Goal: Task Accomplishment & Management: Use online tool/utility

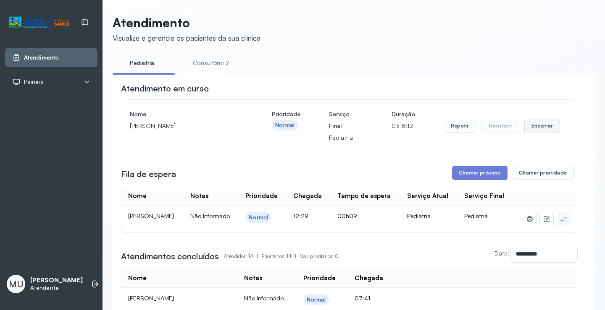
click at [539, 128] on button "Encerrar" at bounding box center [542, 126] width 36 height 14
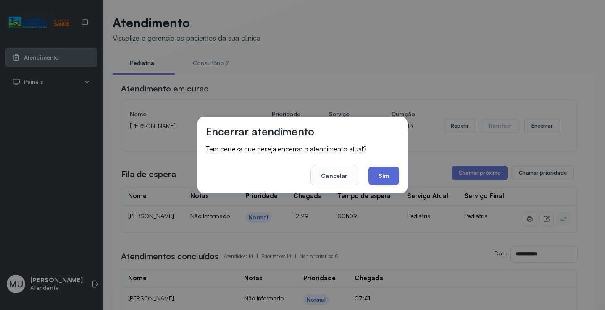
click at [385, 176] on button "Sim" at bounding box center [383, 176] width 31 height 18
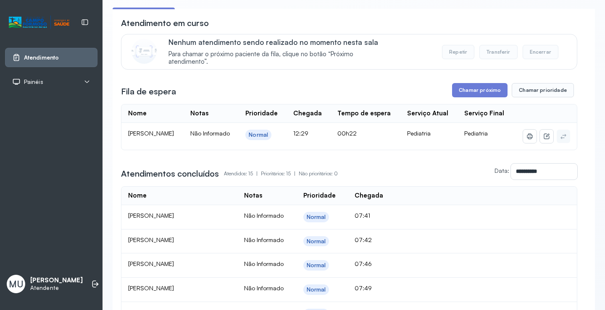
scroll to position [42, 0]
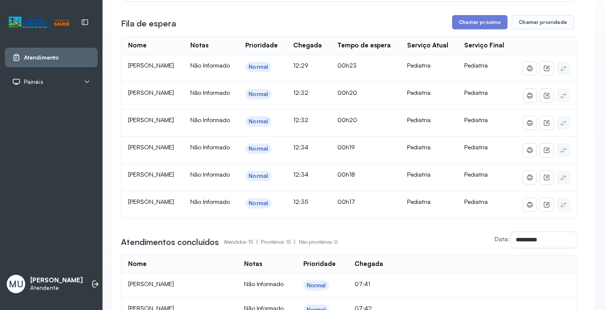
scroll to position [126, 0]
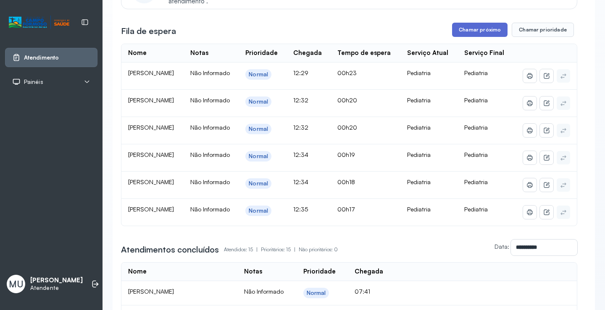
click at [483, 29] on button "Chamar próximo" at bounding box center [479, 30] width 55 height 14
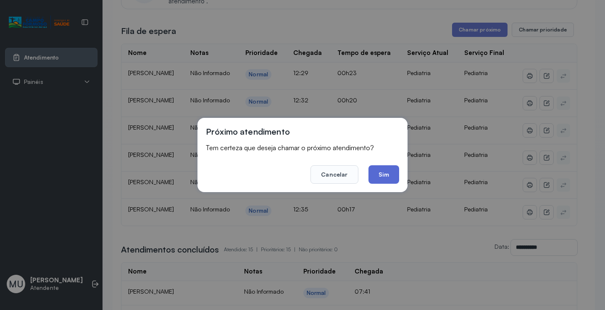
click at [388, 177] on button "Sim" at bounding box center [383, 174] width 31 height 18
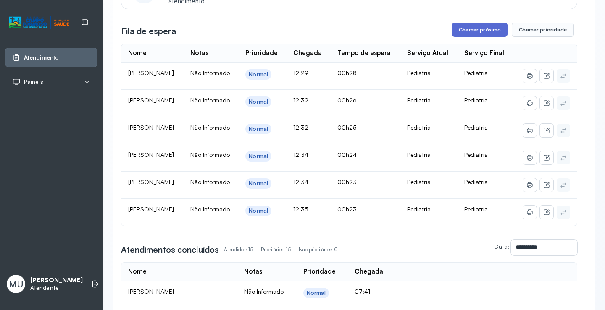
click at [475, 26] on button "Chamar próximo" at bounding box center [479, 30] width 55 height 14
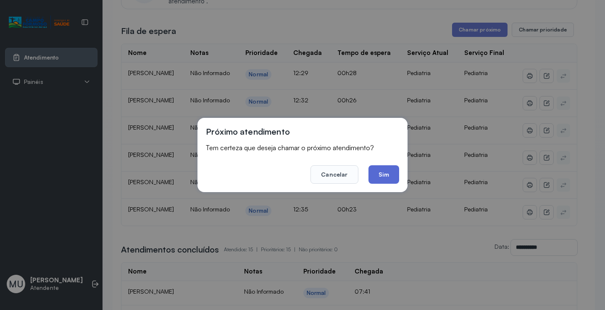
click at [381, 174] on button "Sim" at bounding box center [383, 174] width 31 height 18
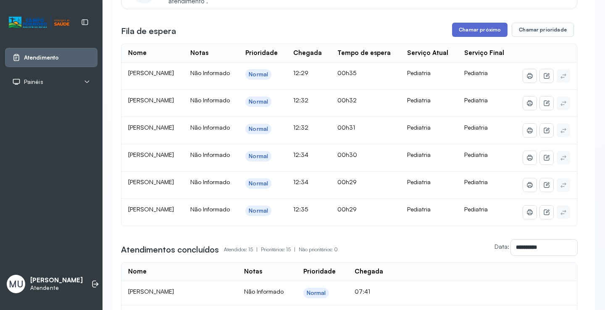
click at [469, 28] on button "Chamar próximo" at bounding box center [479, 30] width 55 height 14
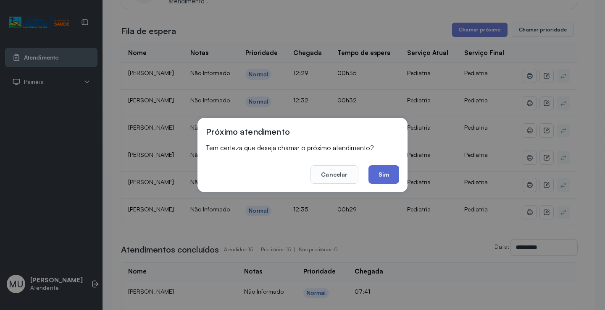
click at [382, 176] on button "Sim" at bounding box center [383, 174] width 31 height 18
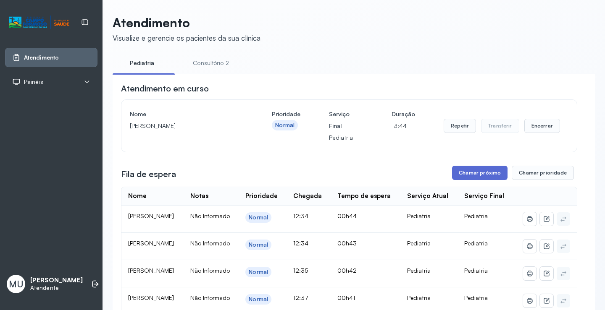
click at [471, 174] on button "Chamar próximo" at bounding box center [479, 173] width 55 height 14
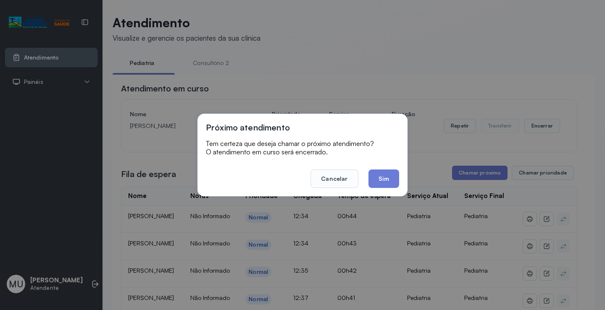
click at [147, 80] on div "Próximo atendimento Tem certeza que deseja chamar o próximo atendimento? O aten…" at bounding box center [302, 155] width 605 height 310
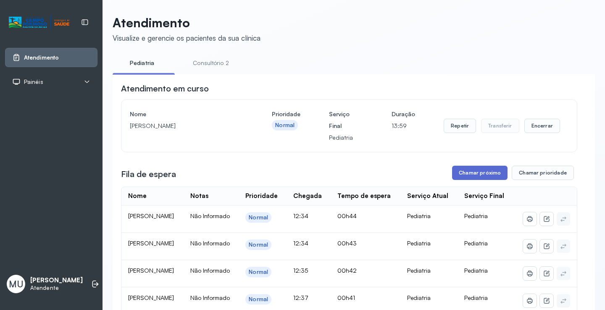
click at [470, 171] on button "Chamar próximo" at bounding box center [479, 173] width 55 height 14
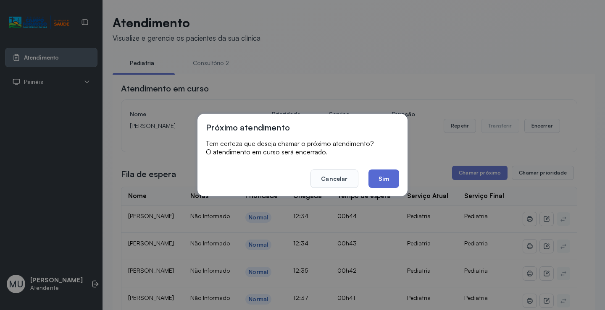
click at [386, 178] on button "Sim" at bounding box center [383, 179] width 31 height 18
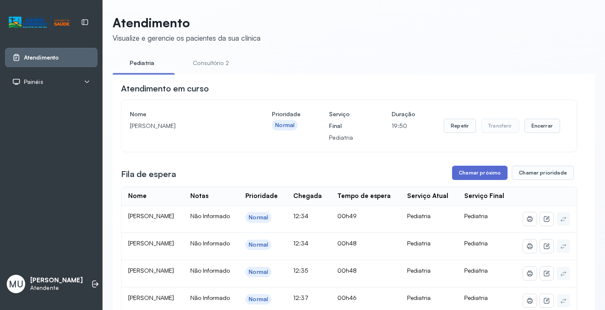
click at [473, 171] on button "Chamar próximo" at bounding box center [479, 173] width 55 height 14
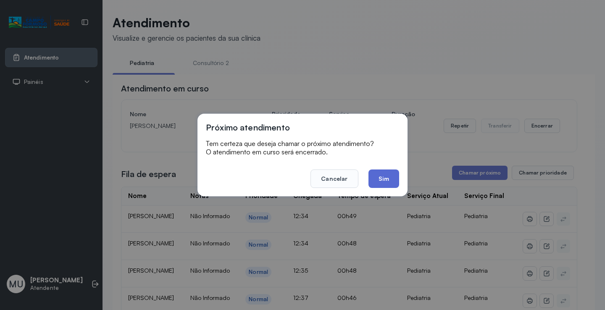
click at [390, 181] on button "Sim" at bounding box center [383, 179] width 31 height 18
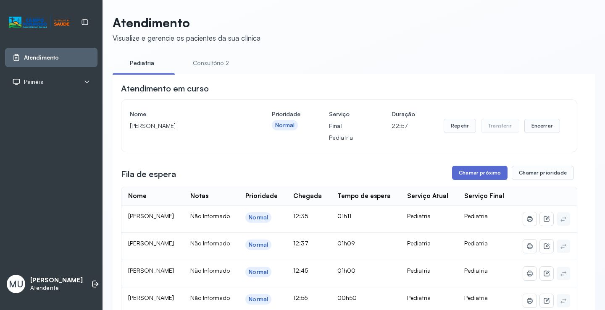
click at [473, 175] on button "Chamar próximo" at bounding box center [479, 173] width 55 height 14
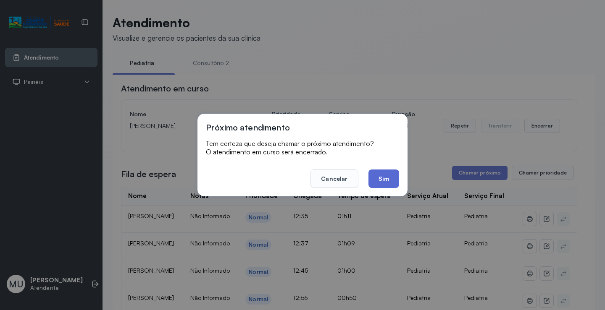
click at [385, 180] on button "Sim" at bounding box center [383, 179] width 31 height 18
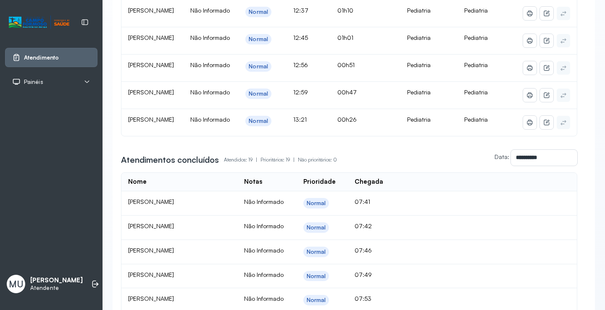
scroll to position [126, 0]
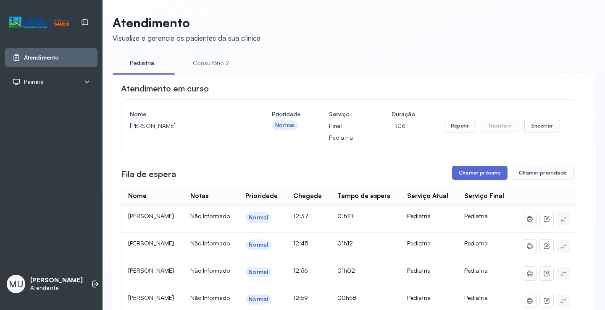
click at [479, 174] on button "Chamar próximo" at bounding box center [479, 173] width 55 height 14
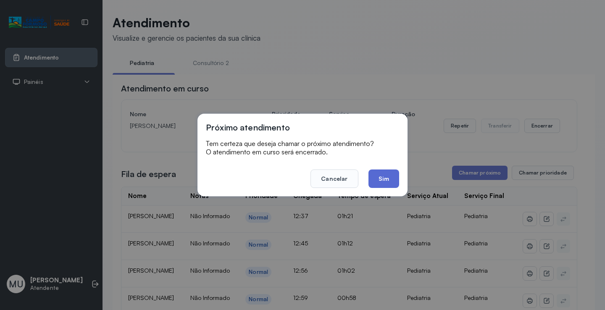
click at [386, 177] on button "Sim" at bounding box center [383, 179] width 31 height 18
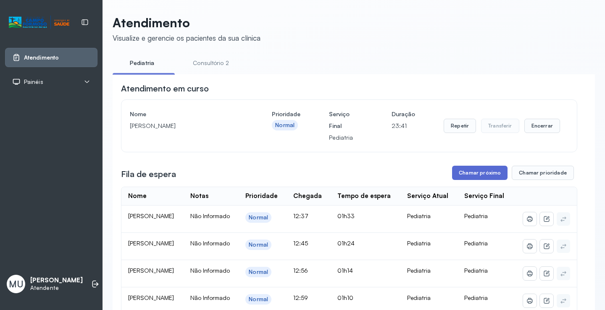
click at [474, 172] on button "Chamar próximo" at bounding box center [479, 173] width 55 height 14
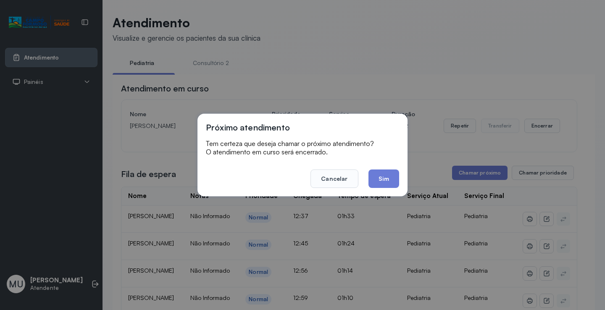
click at [385, 169] on footer "Cancelar Sim" at bounding box center [302, 173] width 193 height 30
click at [385, 175] on button "Sim" at bounding box center [383, 179] width 31 height 18
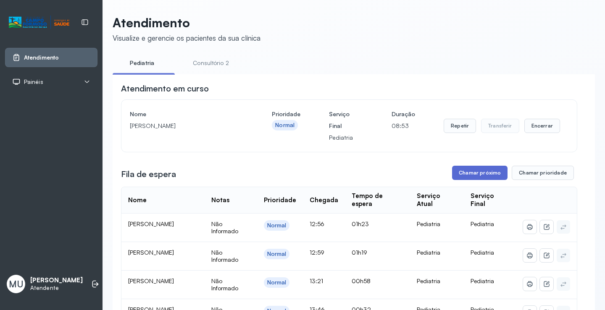
click at [471, 173] on button "Chamar próximo" at bounding box center [479, 173] width 55 height 14
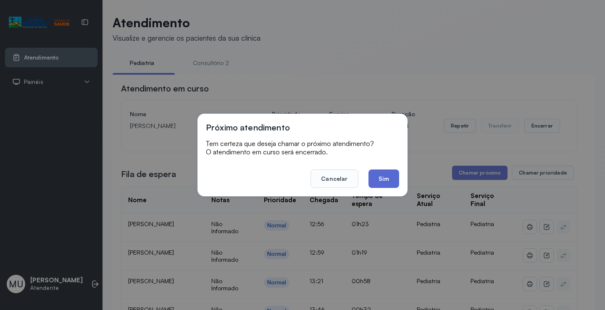
click at [388, 173] on button "Sim" at bounding box center [383, 179] width 31 height 18
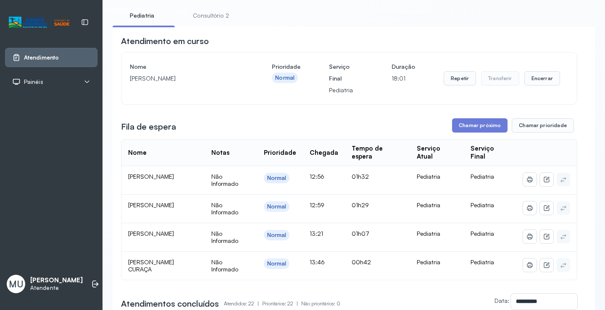
scroll to position [42, 0]
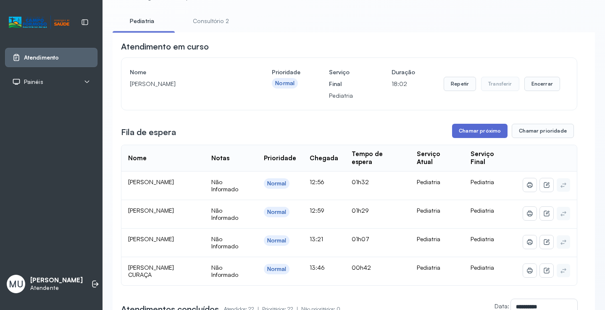
click at [466, 129] on button "Chamar próximo" at bounding box center [479, 131] width 55 height 14
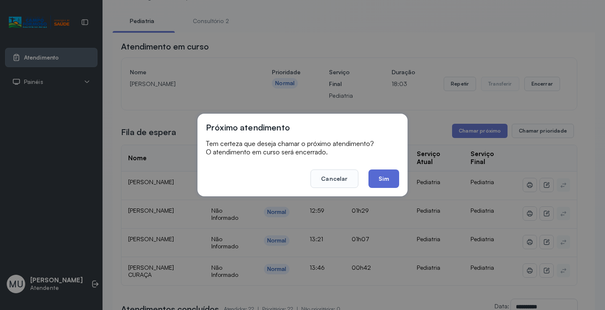
click at [375, 178] on button "Sim" at bounding box center [383, 179] width 31 height 18
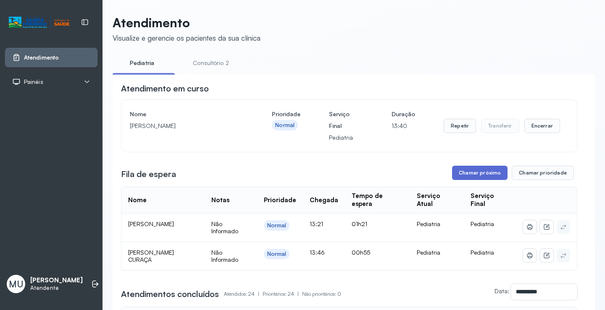
click at [477, 173] on button "Chamar próximo" at bounding box center [479, 173] width 55 height 14
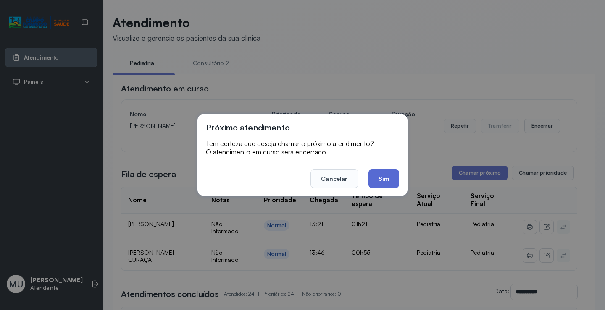
click at [390, 175] on button "Sim" at bounding box center [383, 179] width 31 height 18
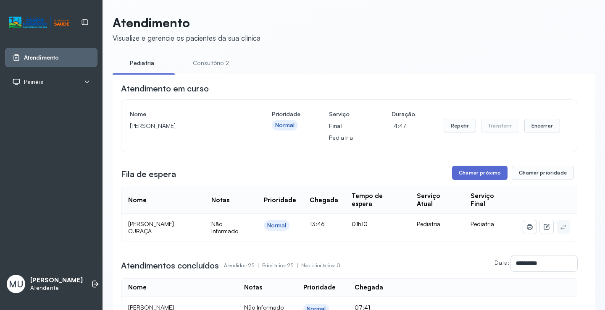
click at [483, 173] on button "Chamar próximo" at bounding box center [479, 173] width 55 height 14
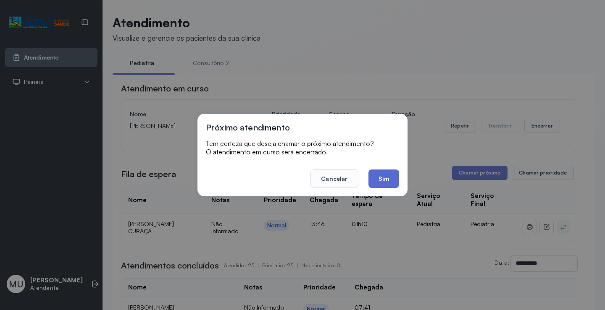
click at [388, 178] on button "Sim" at bounding box center [383, 179] width 31 height 18
